Goal: Find specific page/section: Find specific page/section

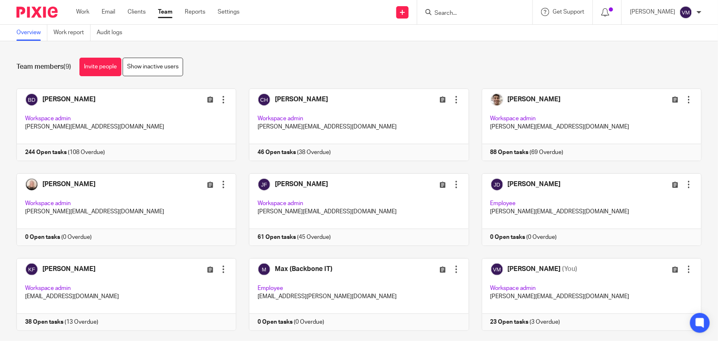
click at [463, 7] on form at bounding box center [478, 12] width 88 height 10
click at [463, 12] on input "Search" at bounding box center [471, 13] width 74 height 7
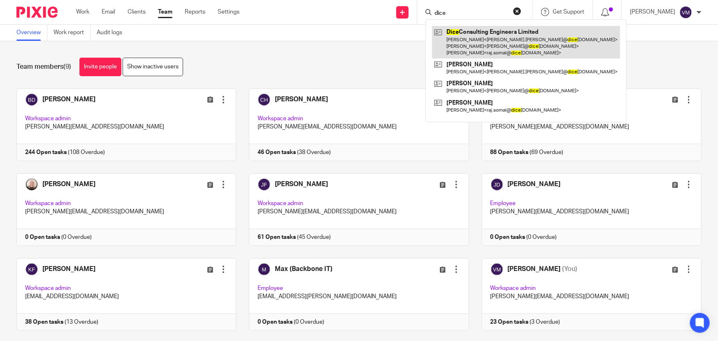
type input "dice"
click at [481, 34] on link at bounding box center [526, 42] width 188 height 32
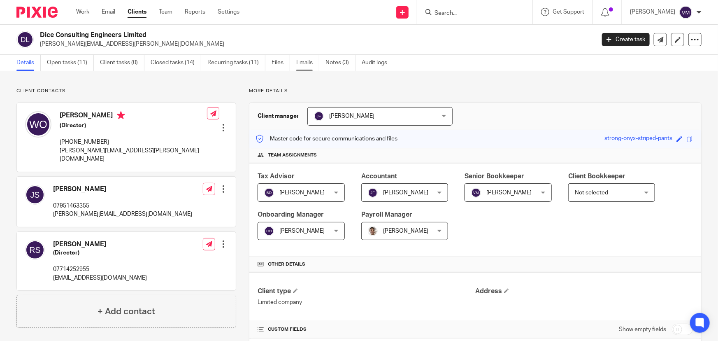
click at [308, 61] on link "Emails" at bounding box center [307, 63] width 23 height 16
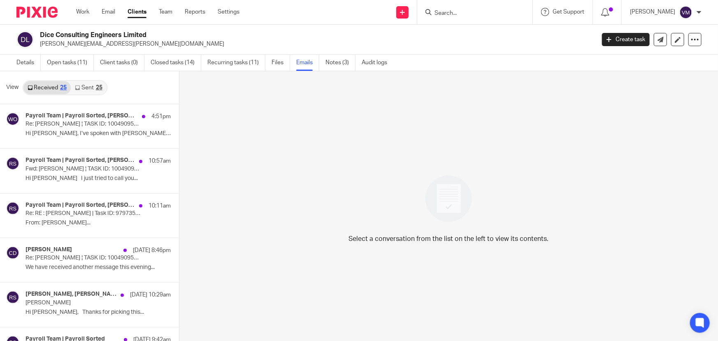
click at [90, 87] on link "Sent 25" at bounding box center [88, 87] width 35 height 13
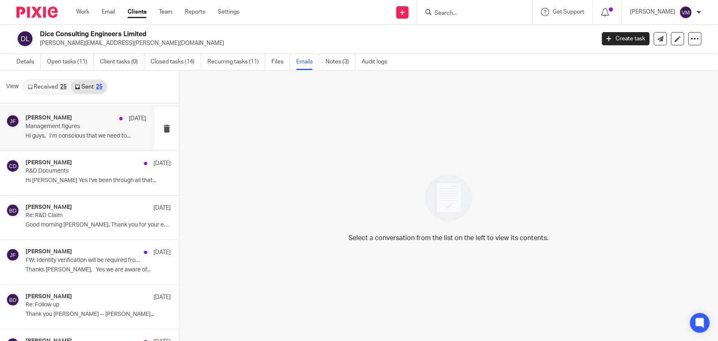
scroll to position [411, 0]
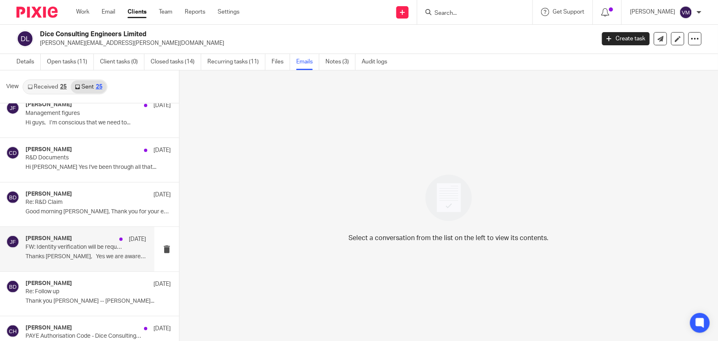
click at [58, 244] on p "FW: Identity verification will be required from 18 November 2025" at bounding box center [74, 247] width 97 height 7
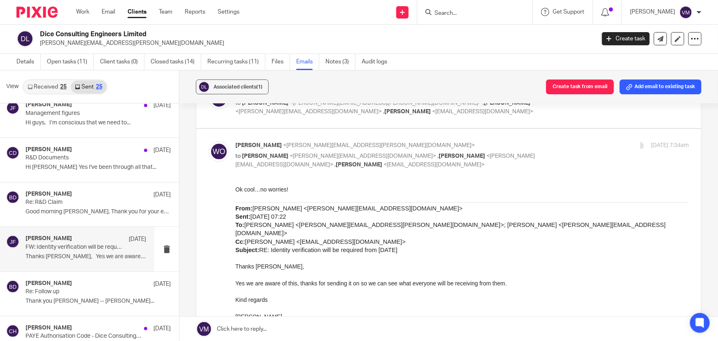
scroll to position [74, 0]
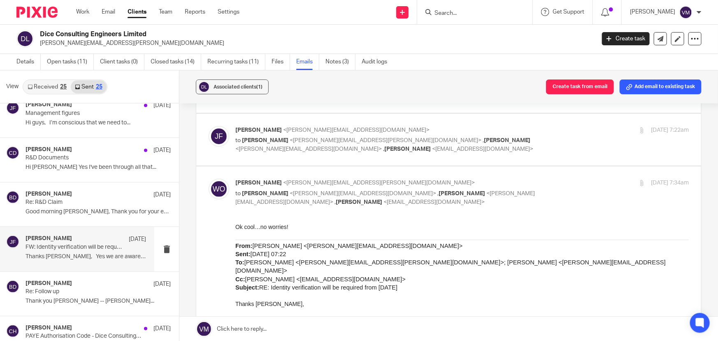
click at [567, 122] on label at bounding box center [448, 140] width 505 height 52
click at [209, 125] on input "checkbox" at bounding box center [208, 125] width 0 height 0
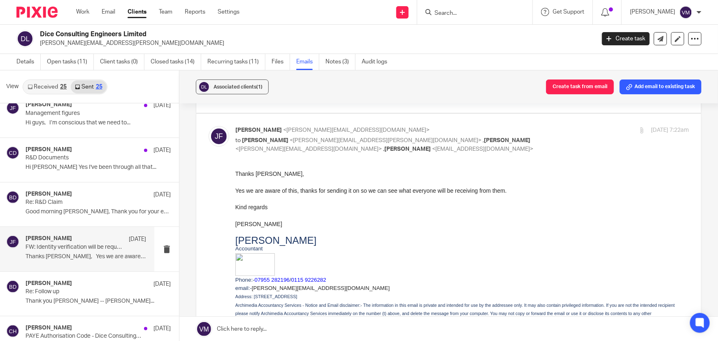
scroll to position [0, 0]
click at [209, 125] on input "checkbox" at bounding box center [208, 125] width 0 height 0
checkbox input "false"
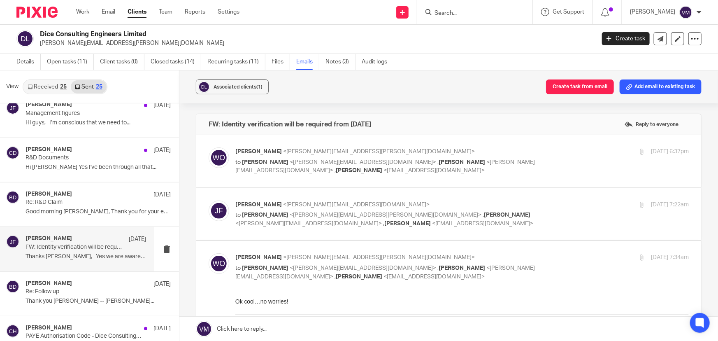
click at [565, 149] on div "14 Aug 2025 6:37pm" at bounding box center [613, 151] width 151 height 9
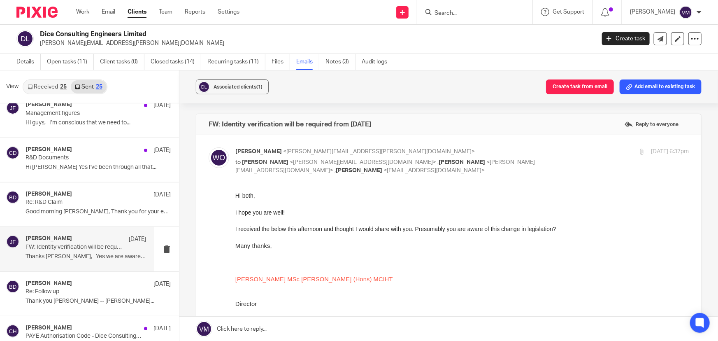
click at [565, 149] on div "14 Aug 2025 6:37pm" at bounding box center [613, 151] width 151 height 9
checkbox input "false"
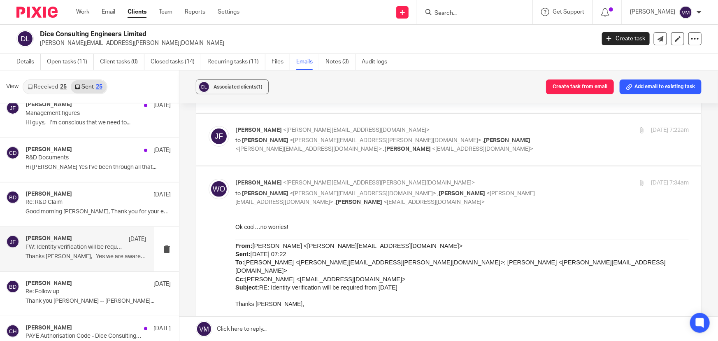
click at [562, 181] on div "15 Aug 2025 7:34am" at bounding box center [613, 183] width 151 height 9
checkbox input "false"
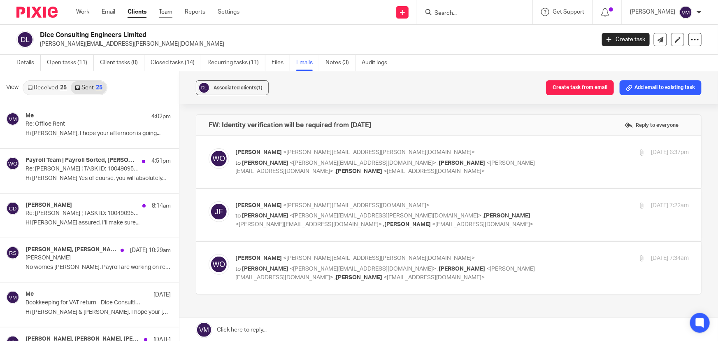
click at [167, 12] on link "Team" at bounding box center [166, 12] width 14 height 8
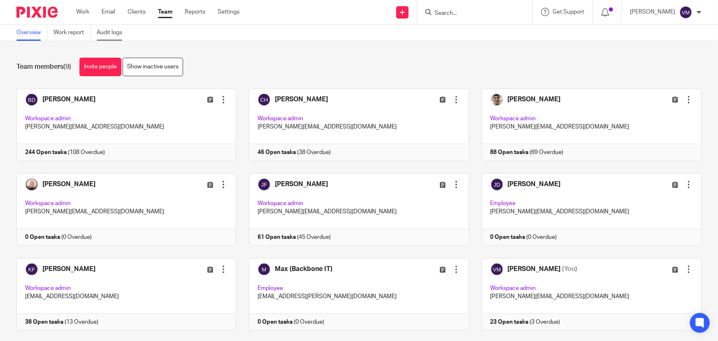
click at [115, 31] on link "Audit logs" at bounding box center [113, 33] width 32 height 16
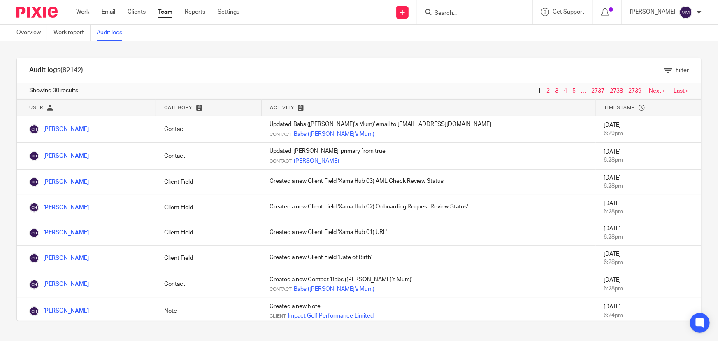
click at [169, 11] on link "Team" at bounding box center [165, 12] width 14 height 8
